Goal: Check status: Check status

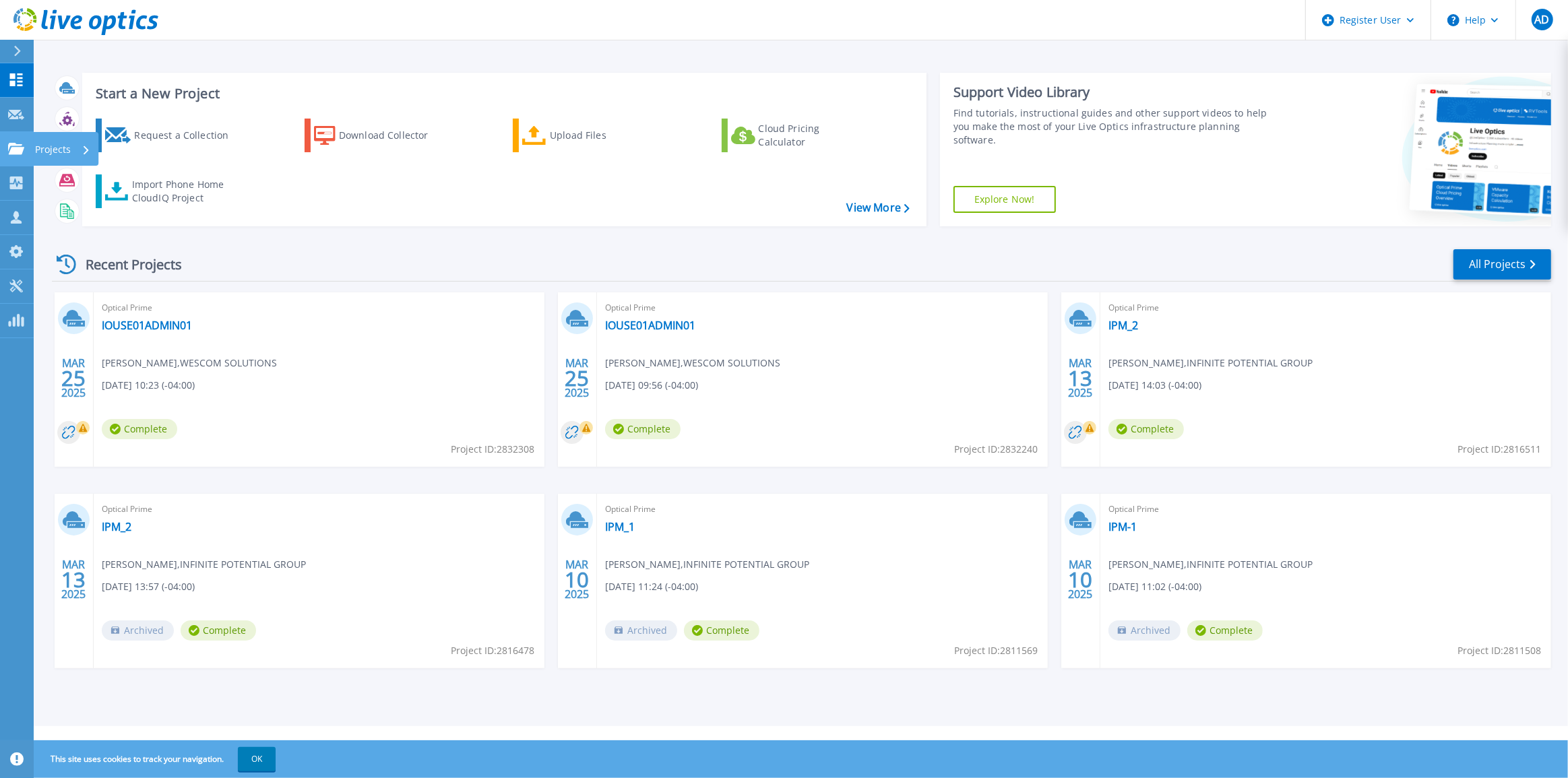
click at [19, 146] on icon at bounding box center [16, 148] width 16 height 11
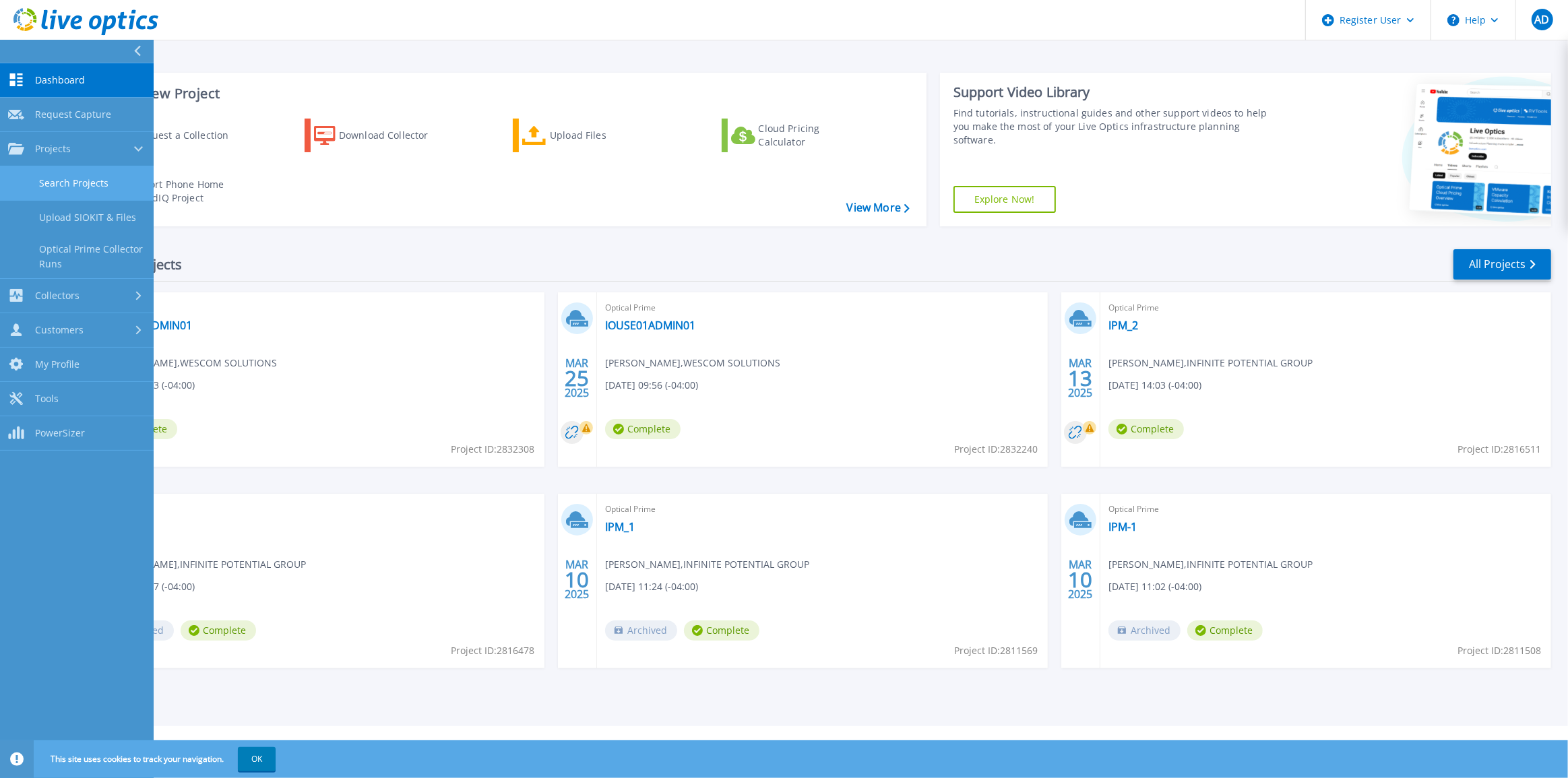
click at [47, 180] on link "Search Projects" at bounding box center [77, 183] width 154 height 34
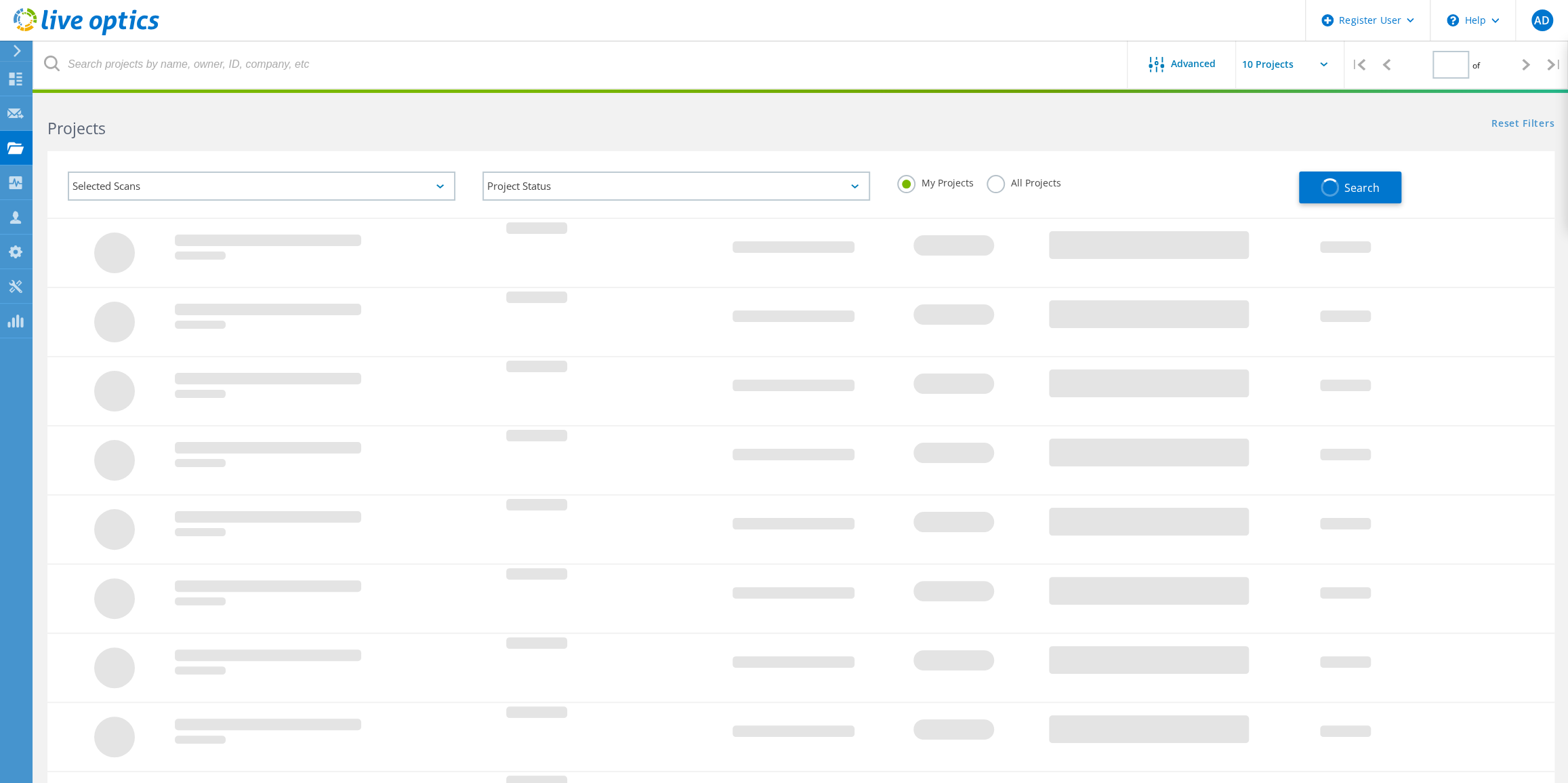
type input "1"
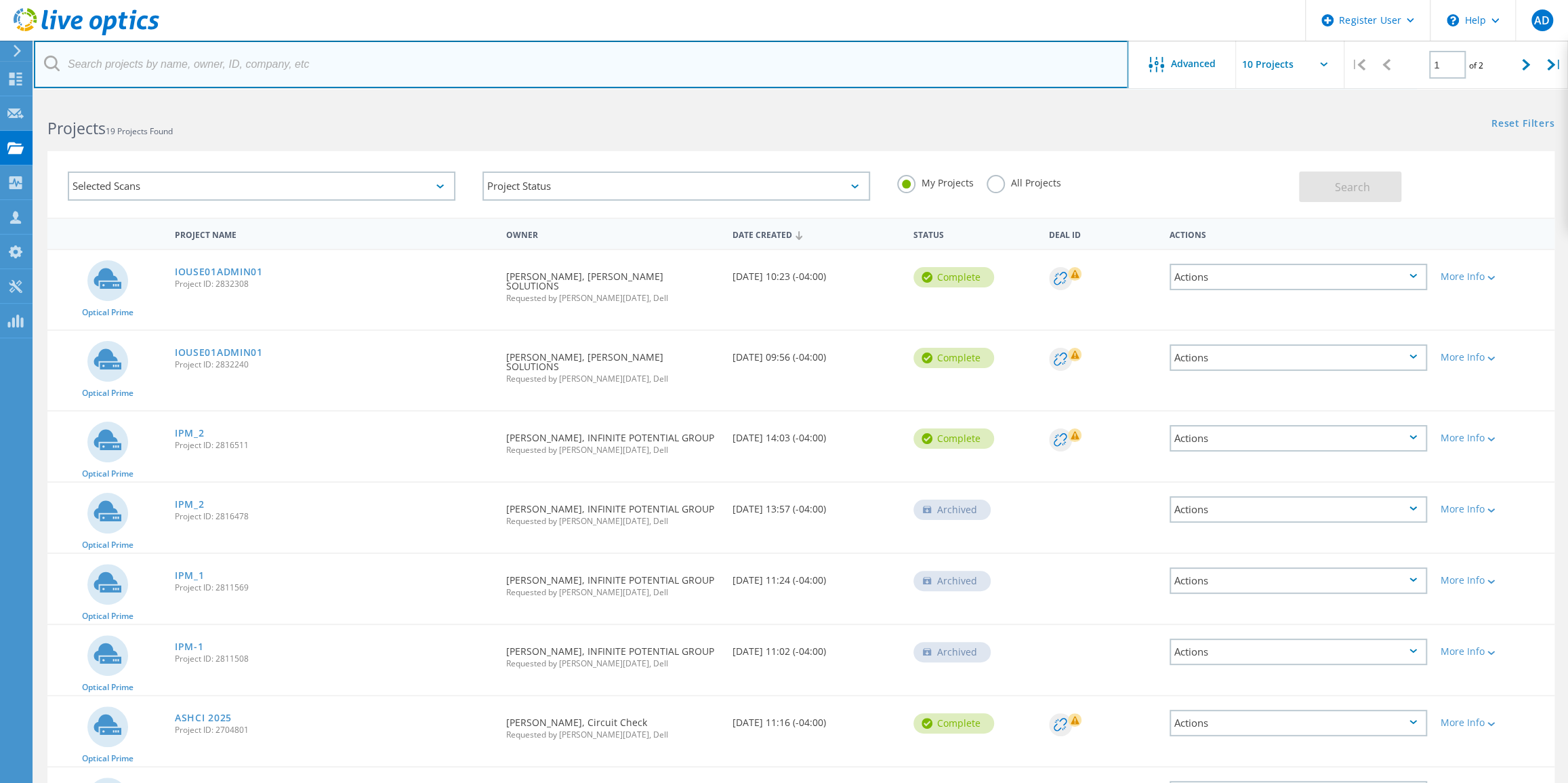
click at [171, 80] on input "text" at bounding box center [581, 64] width 1094 height 47
type input "Greenhawk"
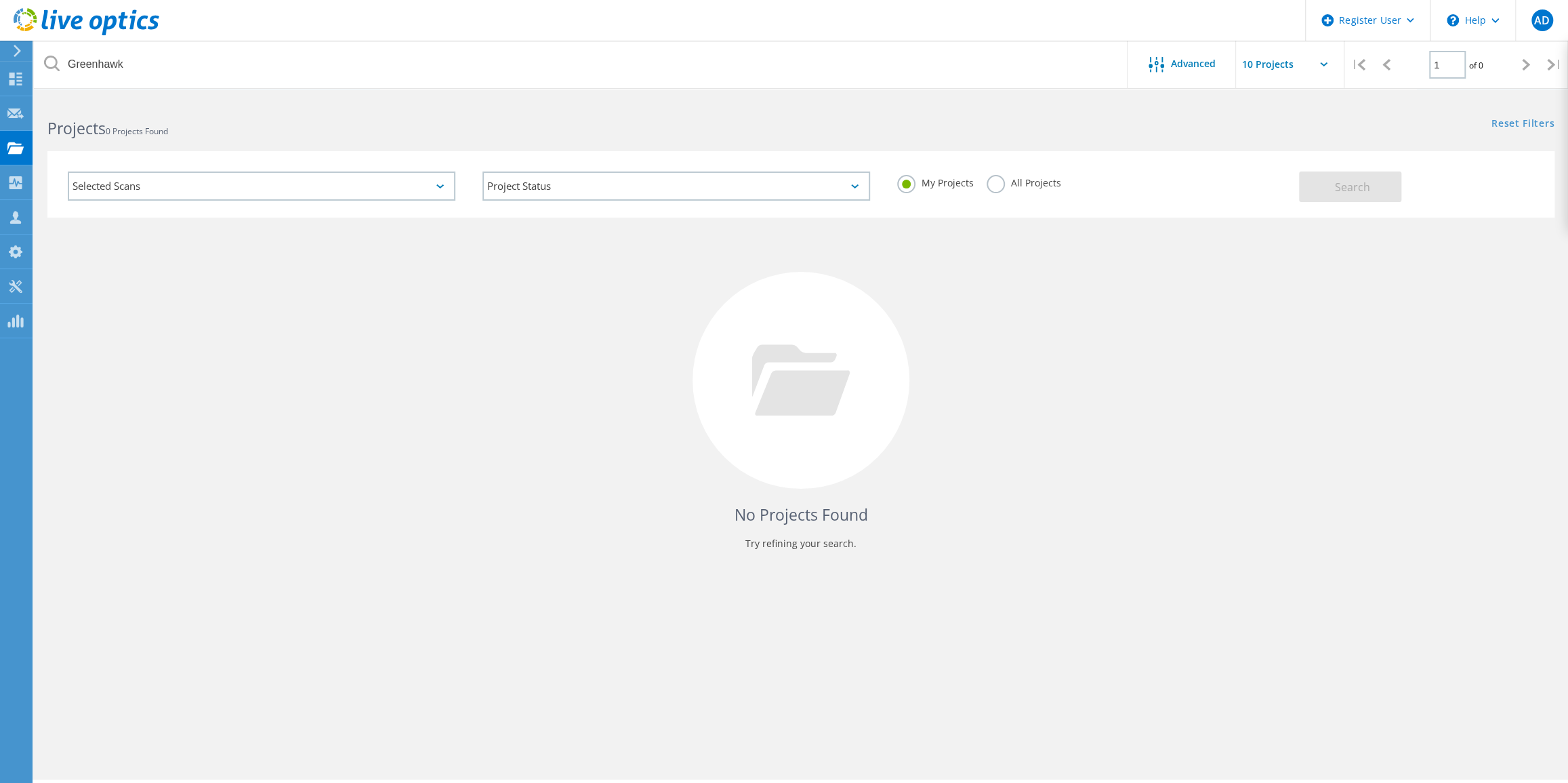
click at [992, 180] on label "All Projects" at bounding box center [1023, 181] width 74 height 13
click at [0, 0] on input "All Projects" at bounding box center [0, 0] width 0 height 0
click at [1342, 180] on span "Search" at bounding box center [1353, 187] width 35 height 15
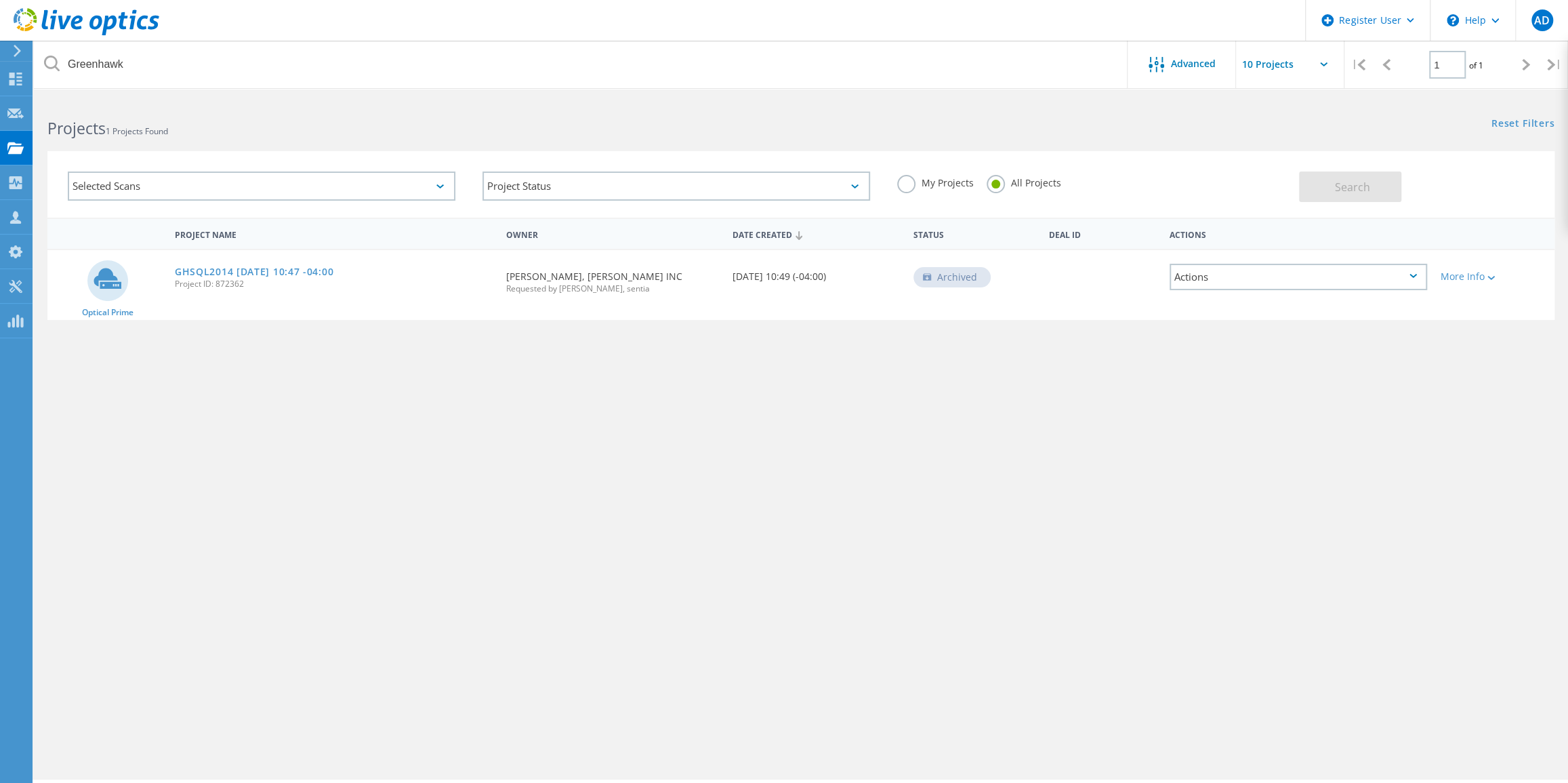
drag, startPoint x: 260, startPoint y: 266, endPoint x: 417, endPoint y: 296, distance: 159.8
click at [260, 267] on link "GHSQL2014 2019-07-23 10:47 -04:00" at bounding box center [253, 271] width 158 height 9
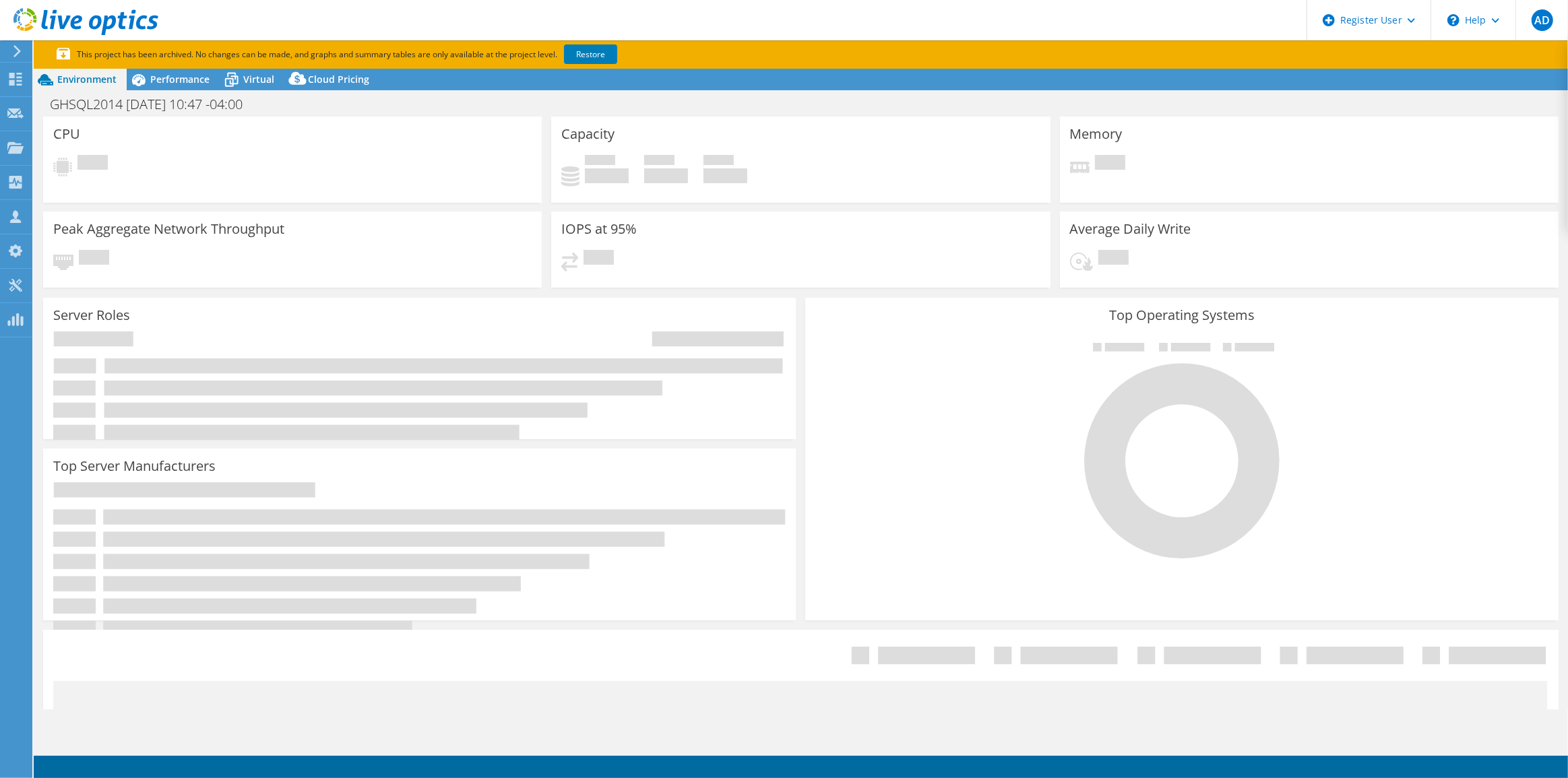
select select "USD"
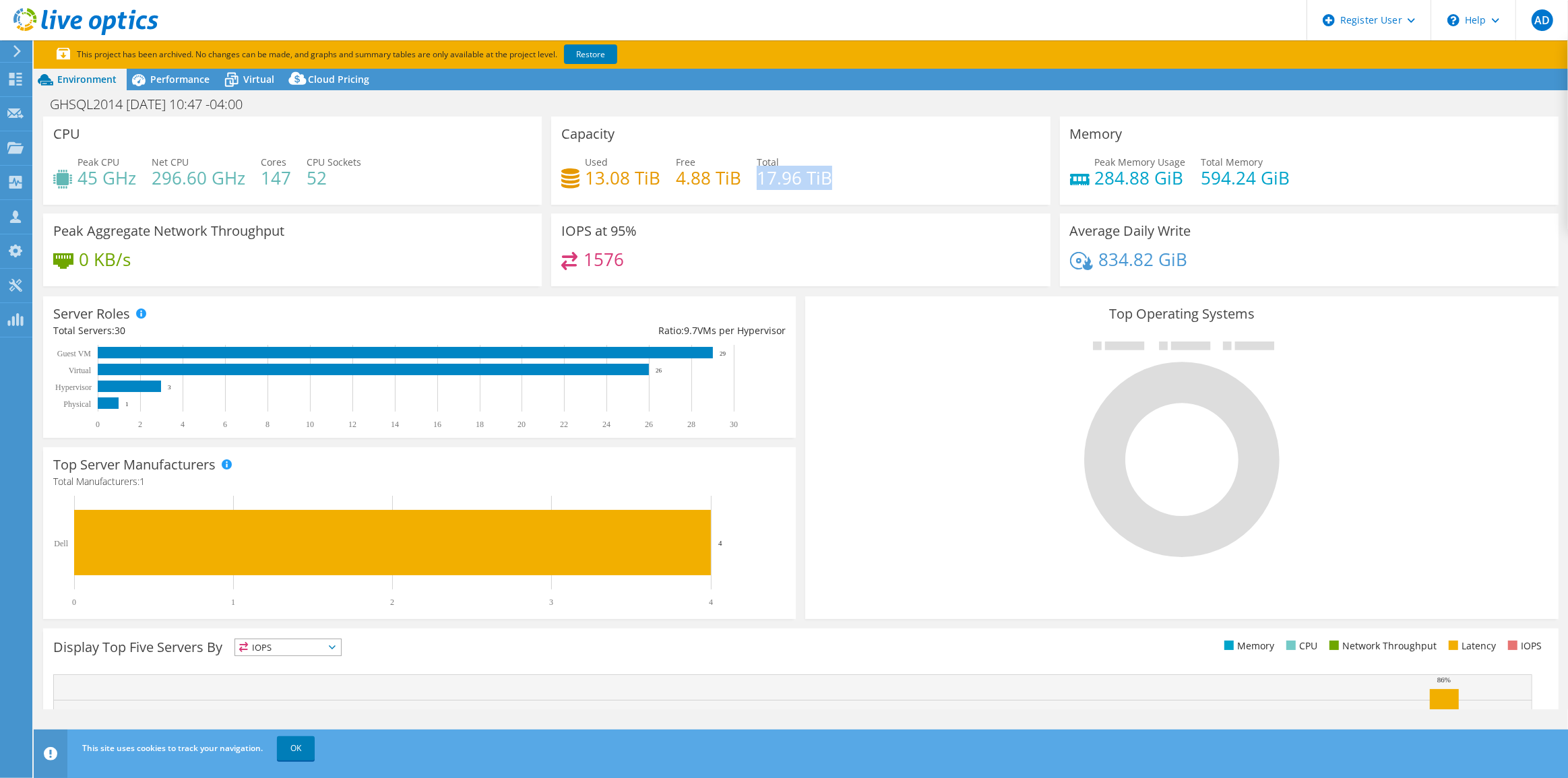
drag, startPoint x: 841, startPoint y: 178, endPoint x: 756, endPoint y: 182, distance: 85.1
click at [756, 182] on div "Used 13.08 TiB Free 4.88 TiB Total 17.96 TiB" at bounding box center [800, 176] width 479 height 44
click at [815, 216] on div "IOPS at 95% 1576" at bounding box center [800, 250] width 499 height 73
click at [1249, 232] on div "Average Daily Write 834.82 GiB" at bounding box center [1309, 250] width 499 height 73
drag, startPoint x: 1189, startPoint y: 261, endPoint x: 1065, endPoint y: 229, distance: 128.1
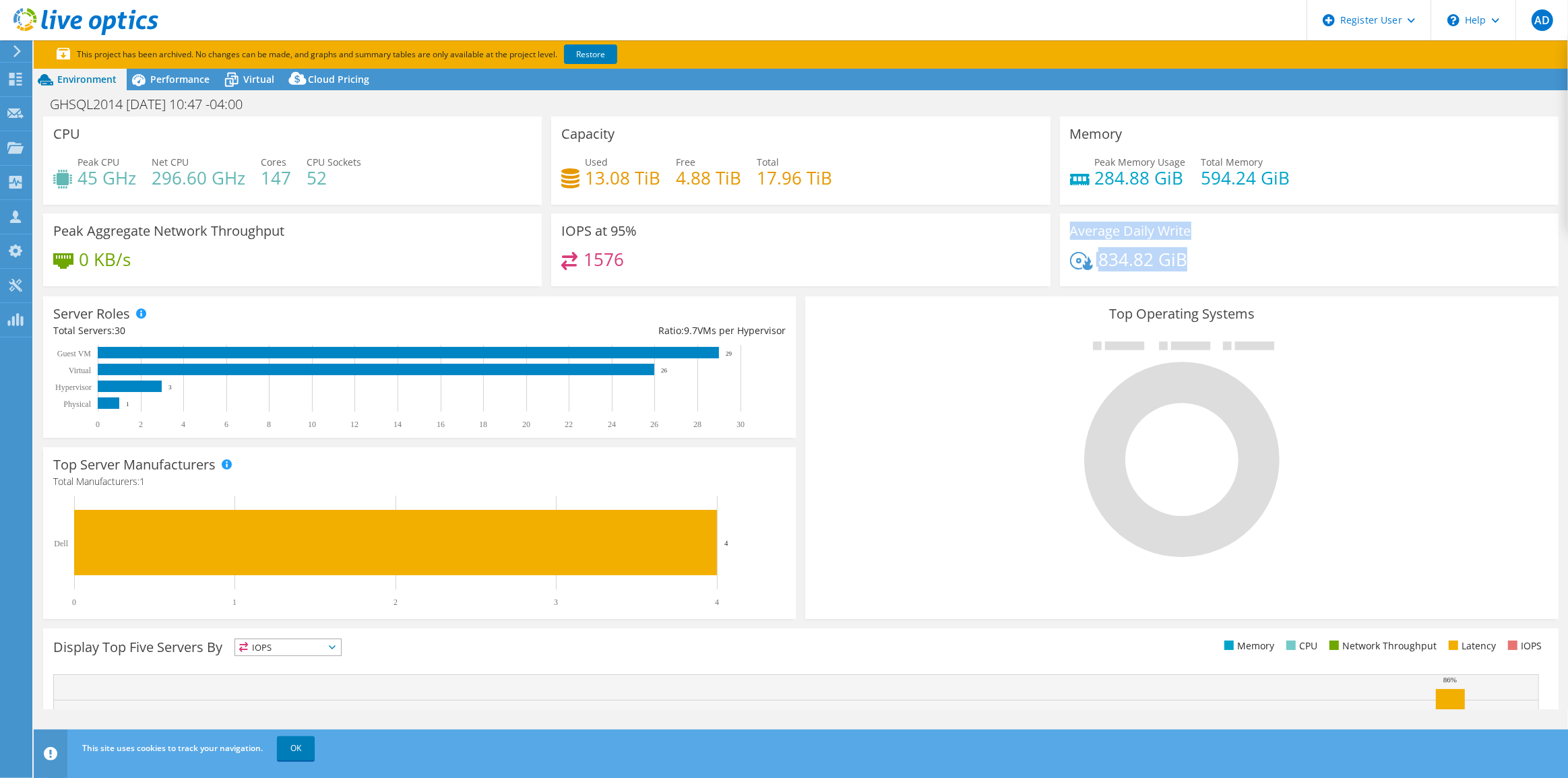
click at [1065, 229] on div "Average Daily Write 834.82 GiB" at bounding box center [1309, 250] width 499 height 73
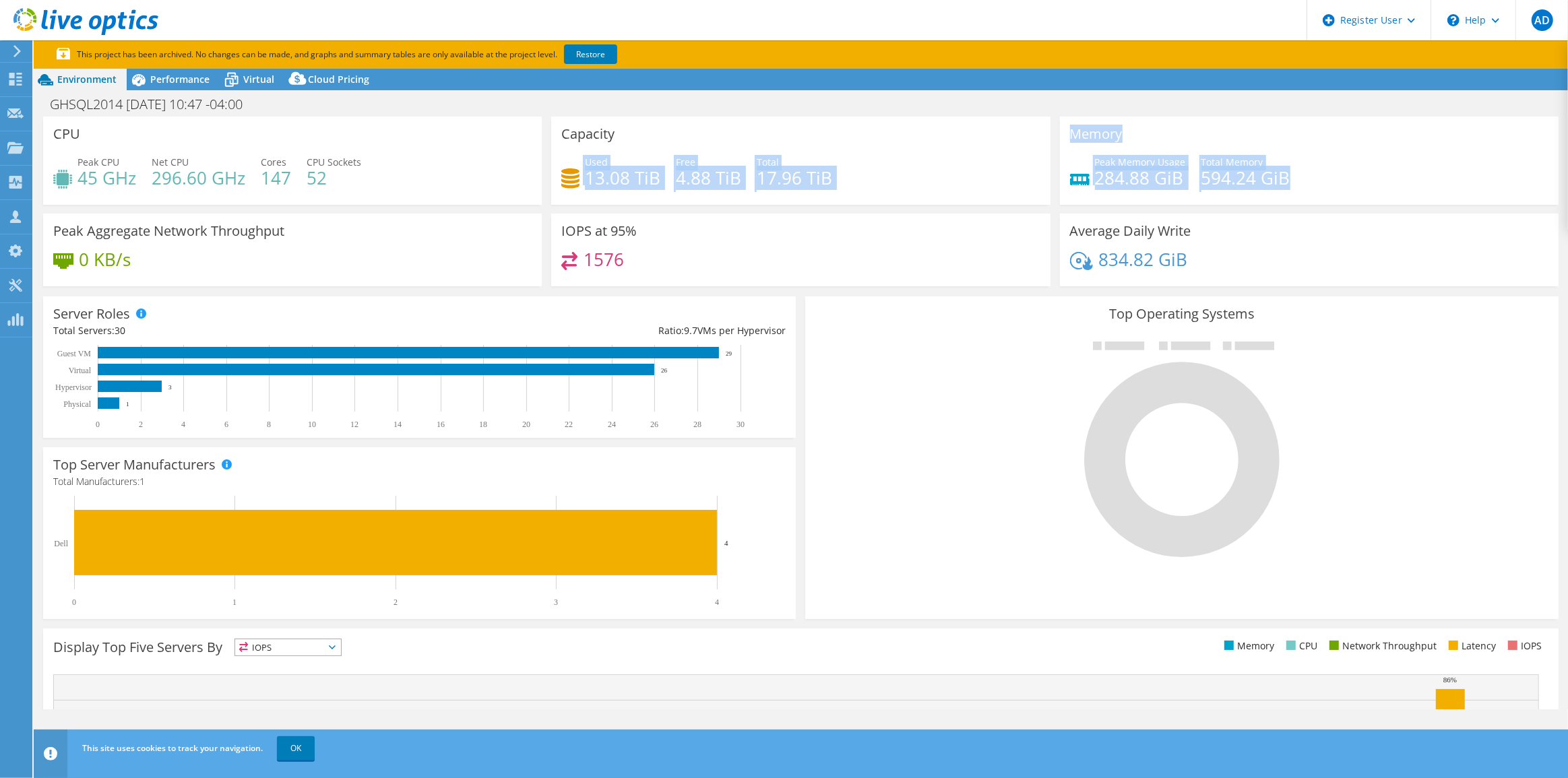
drag, startPoint x: 1294, startPoint y: 185, endPoint x: 1031, endPoint y: 122, distance: 270.4
click at [1031, 122] on div "CPU Peak CPU 45 GHz Net CPU 296.60 GHz Cores 147 CPU Sockets 52 Capacity Used 1…" at bounding box center [800, 206] width 1525 height 179
click at [891, 188] on div "Used 13.08 TiB Free 4.88 TiB Total 17.96 TiB" at bounding box center [800, 176] width 479 height 44
